Goal: Task Accomplishment & Management: Manage account settings

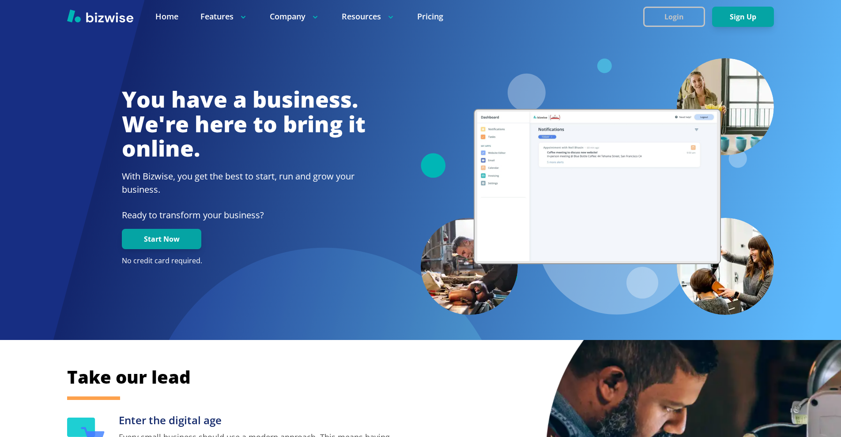
click at [659, 19] on button "Login" at bounding box center [674, 17] width 62 height 20
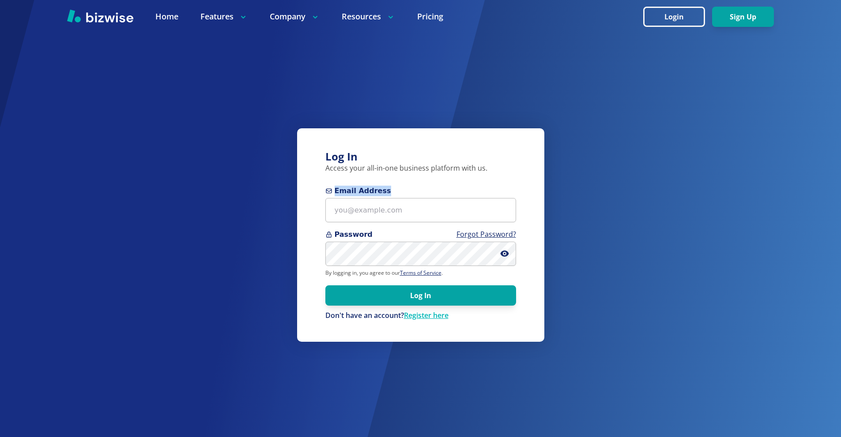
click at [426, 200] on div "Email Address" at bounding box center [420, 204] width 191 height 37
click at [426, 202] on input "Email Address" at bounding box center [420, 210] width 191 height 24
paste input "[EMAIL_ADDRESS][DOMAIN_NAME]"
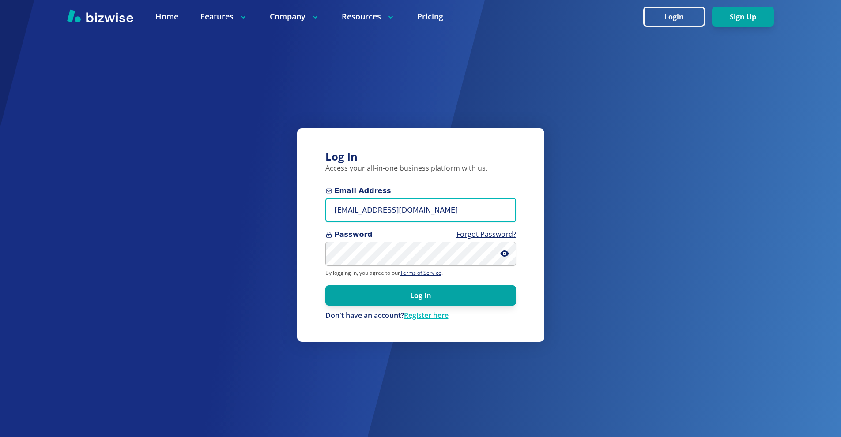
type input "[EMAIL_ADDRESS][DOMAIN_NAME]"
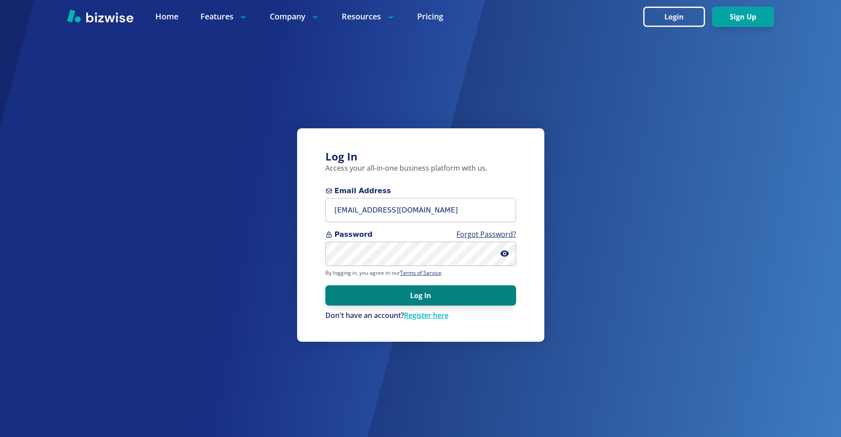
click at [418, 288] on button "Log In" at bounding box center [420, 296] width 191 height 20
